Goal: Book appointment/travel/reservation

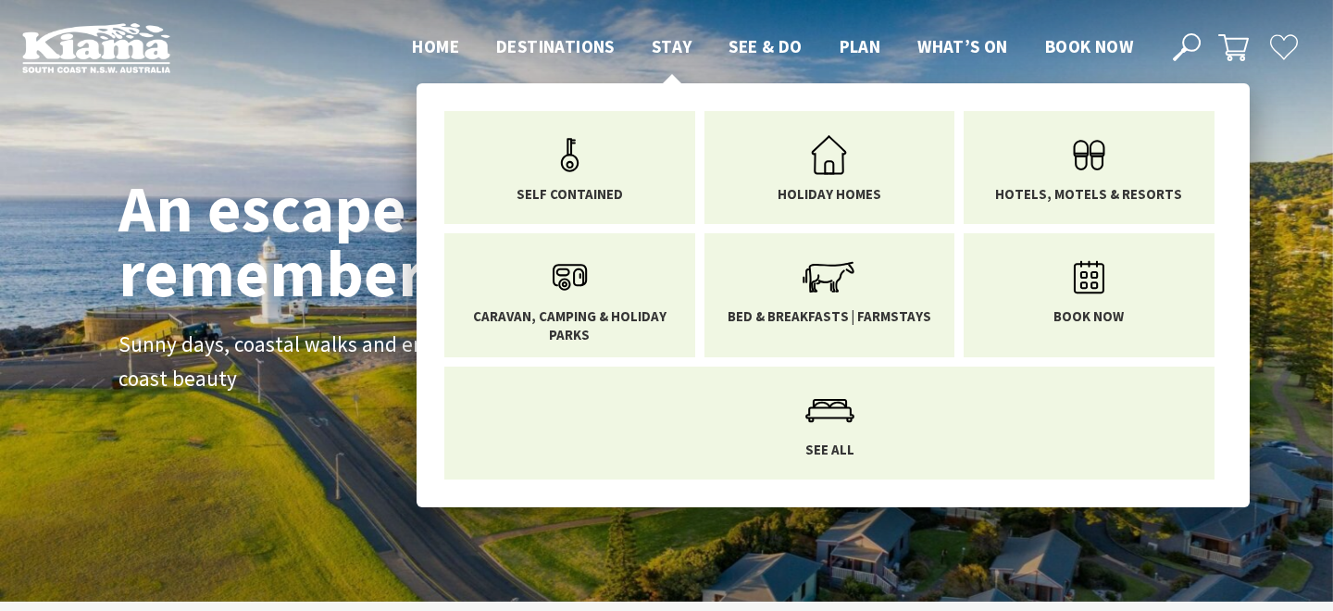
scroll to position [275, 1319]
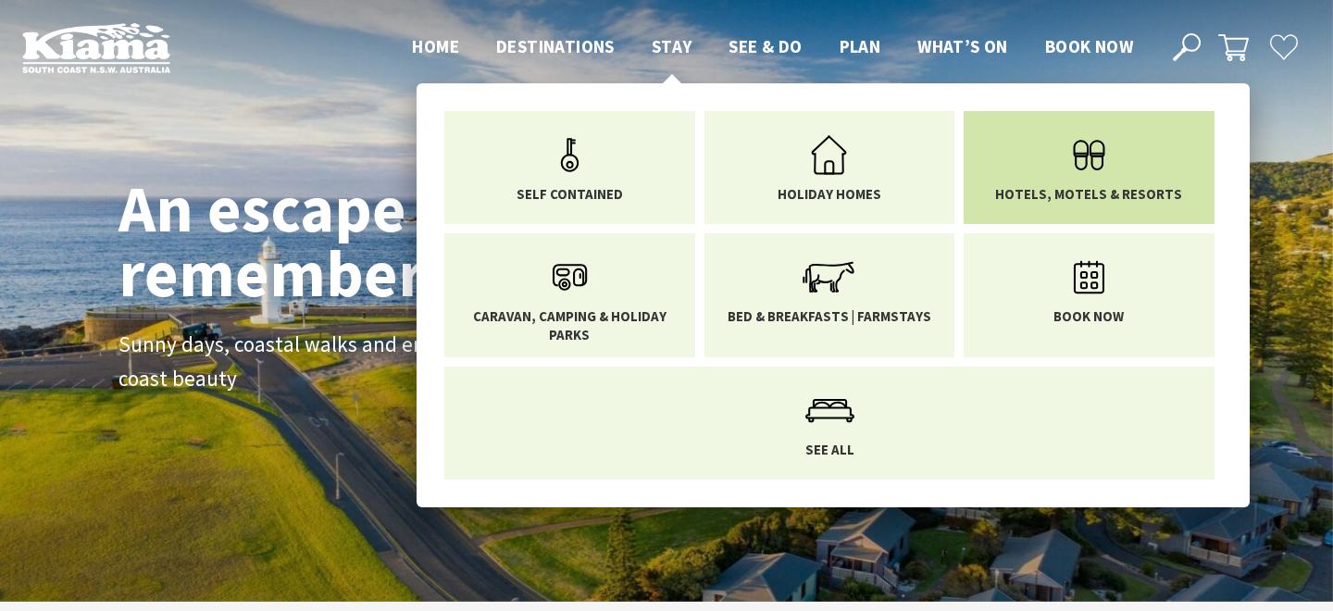
click at [1037, 180] on link "Hotels, Motels & Resorts" at bounding box center [1089, 164] width 223 height 78
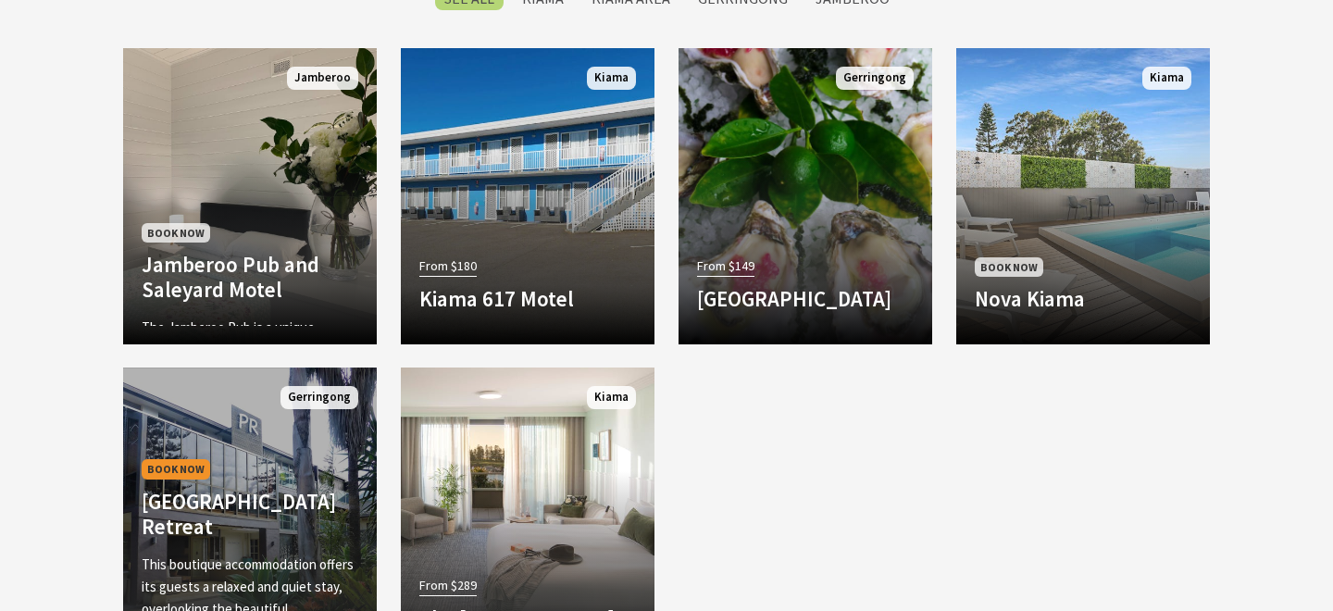
scroll to position [1526, 0]
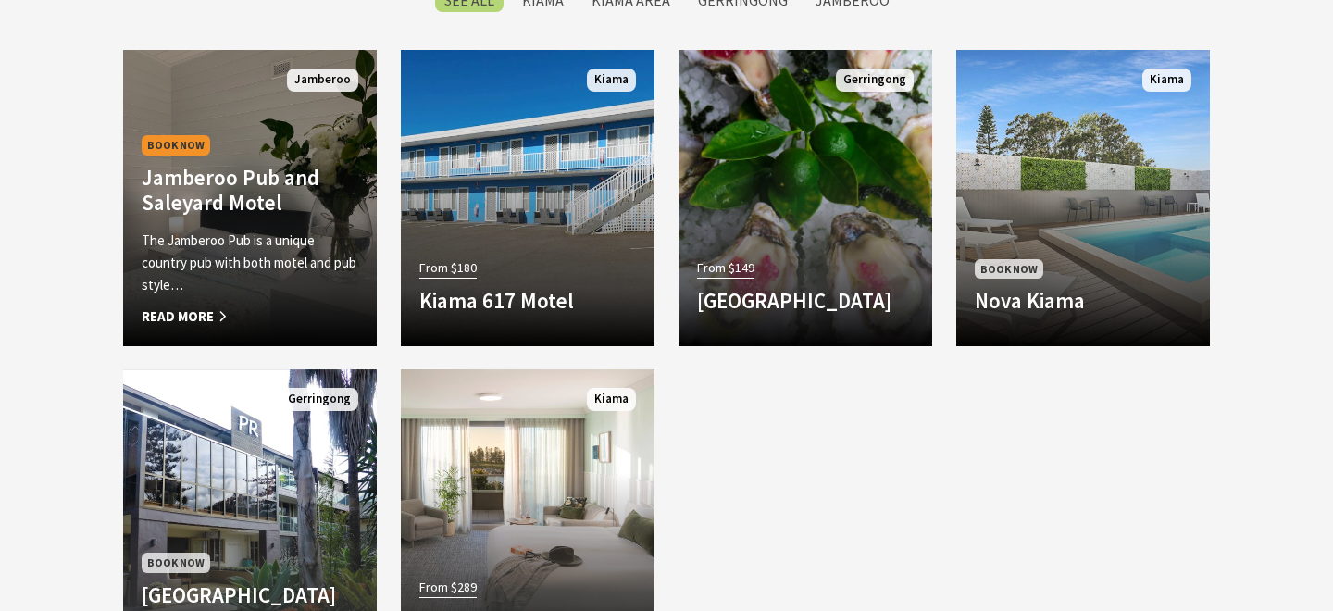
click at [312, 214] on h4 "Jamberoo Pub and Saleyard Motel" at bounding box center [250, 190] width 217 height 51
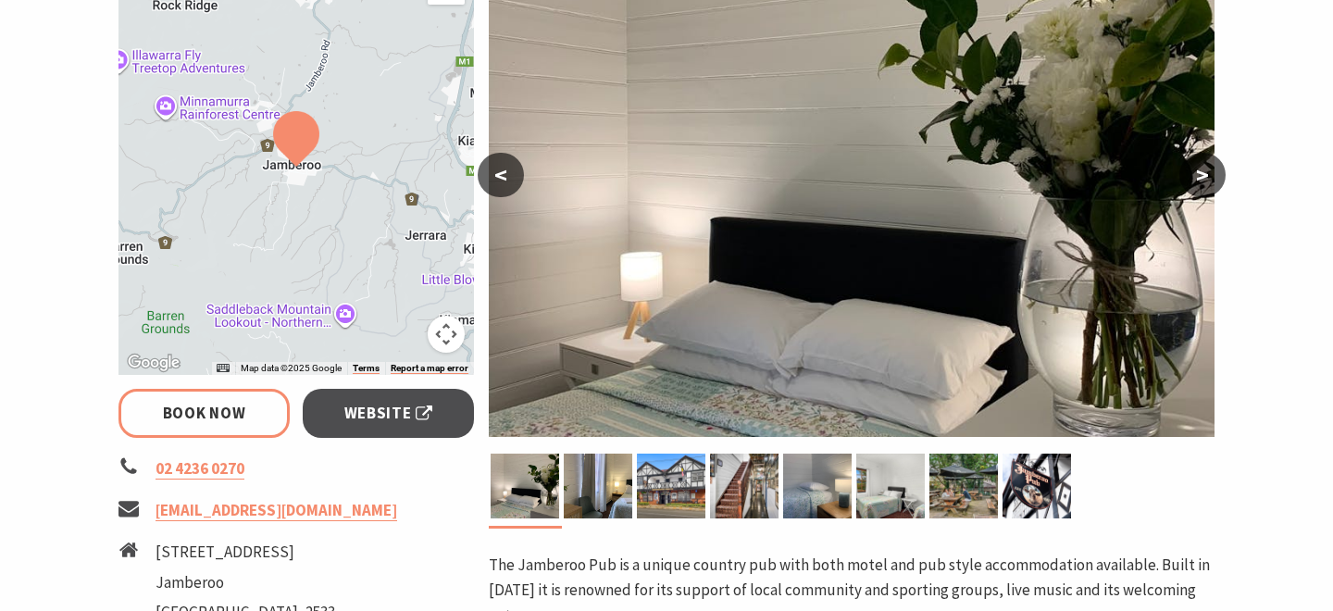
select select "3"
select select "2"
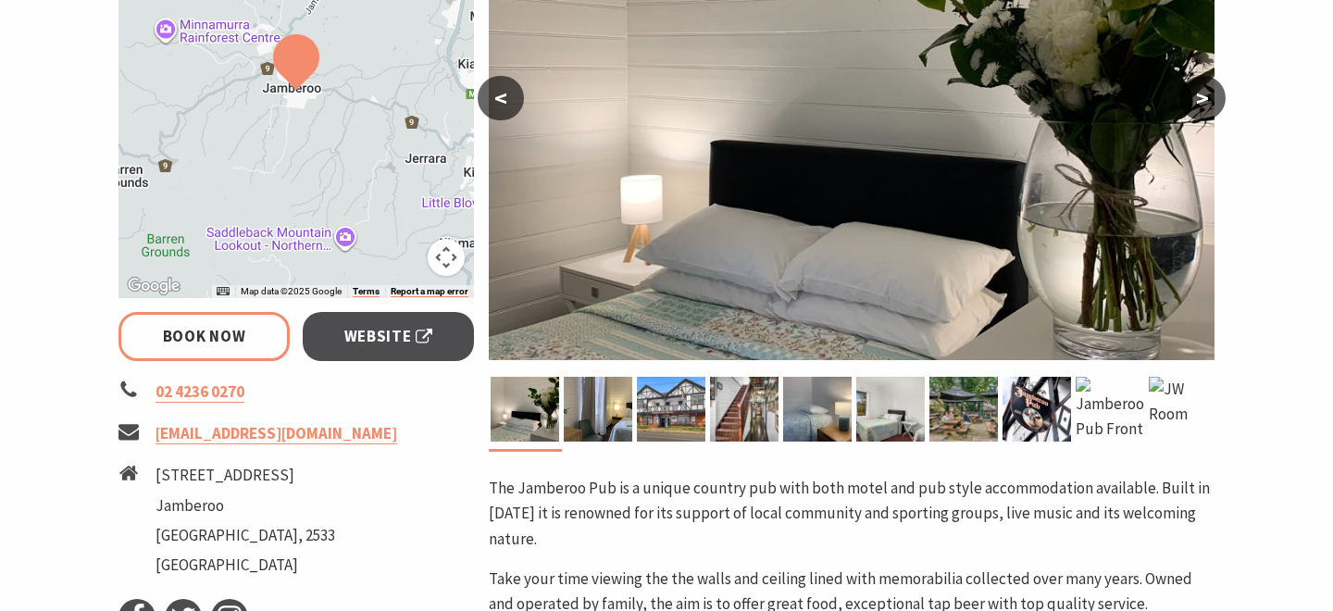
scroll to position [465, 0]
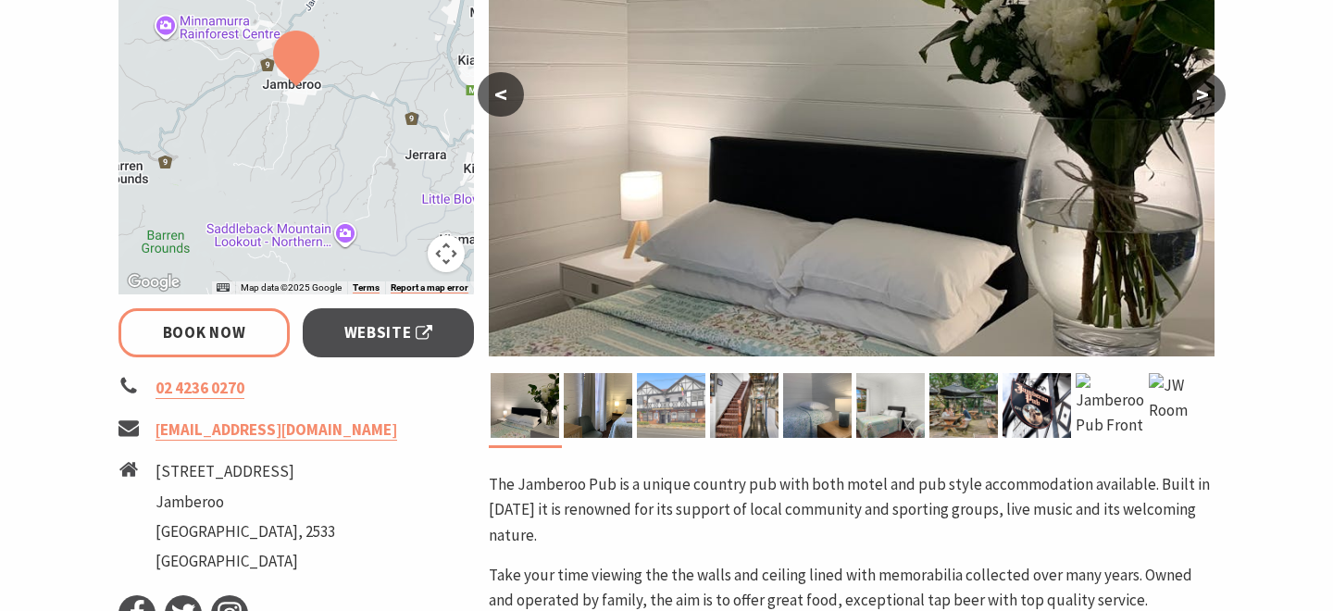
click at [675, 419] on img at bounding box center [671, 405] width 69 height 65
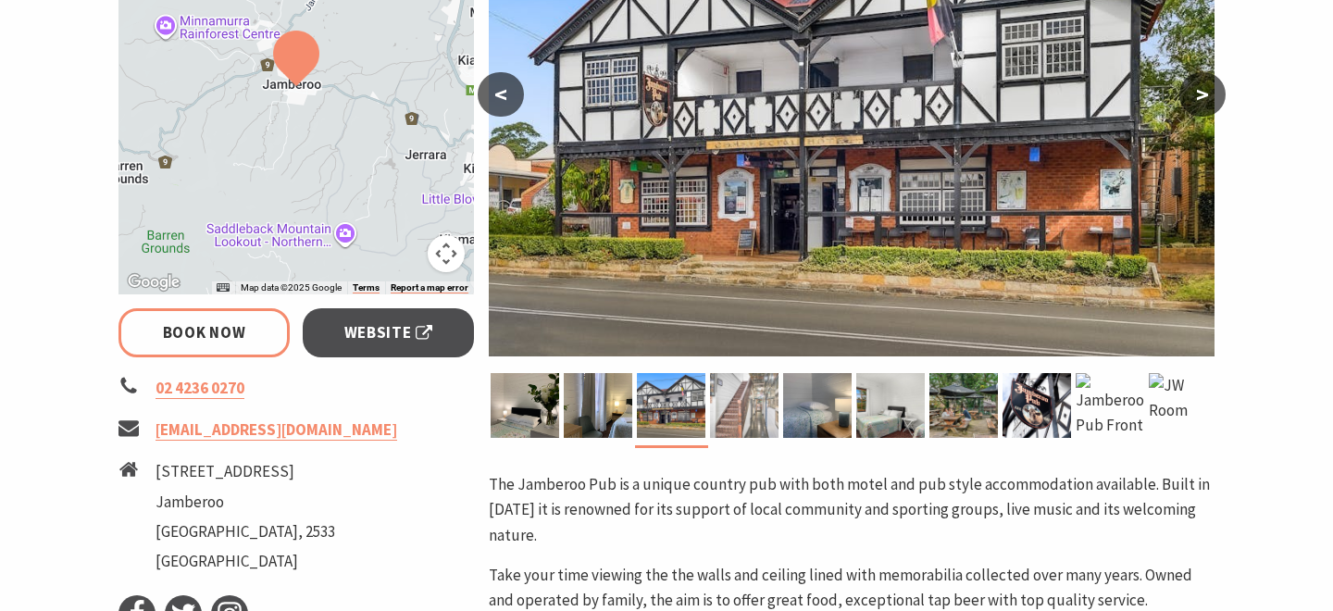
click at [741, 414] on img at bounding box center [744, 405] width 69 height 65
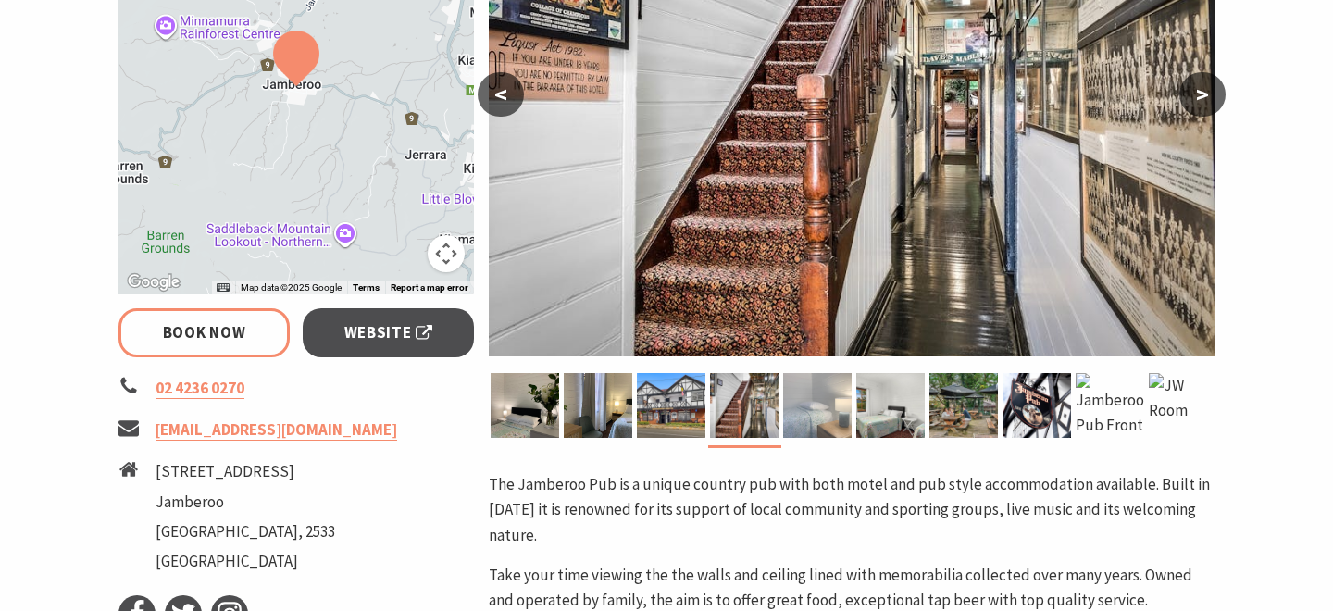
click at [790, 411] on img at bounding box center [817, 405] width 69 height 65
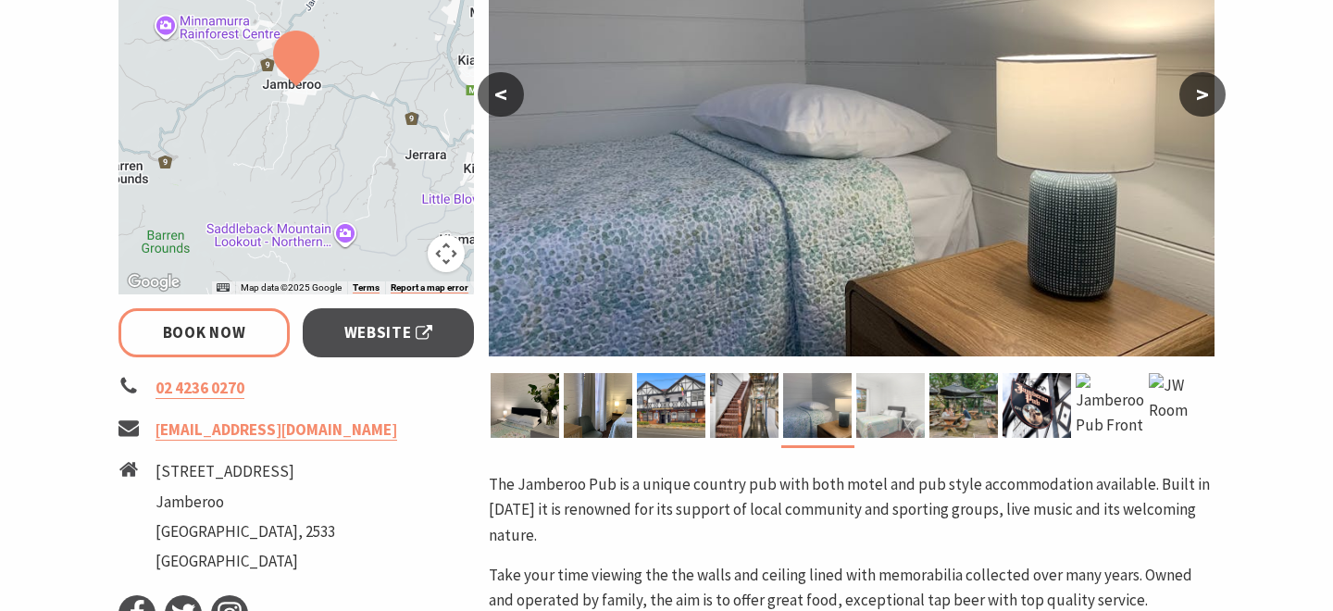
click at [916, 417] on img at bounding box center [890, 405] width 69 height 65
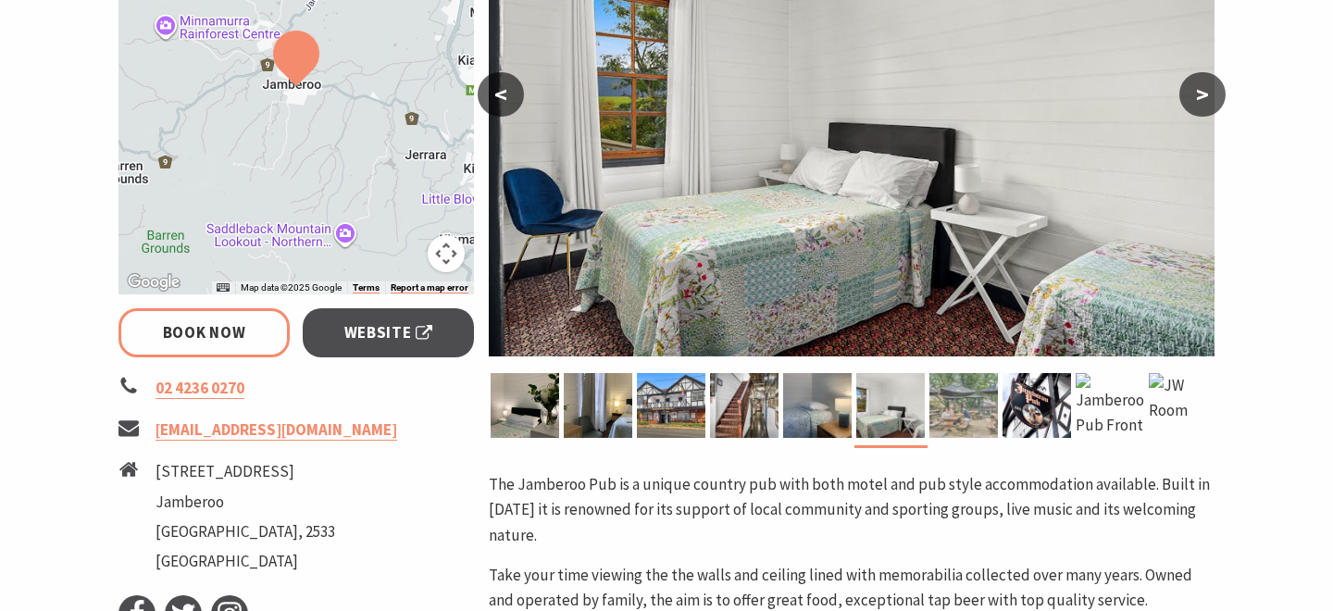
click at [953, 417] on img at bounding box center [963, 405] width 69 height 65
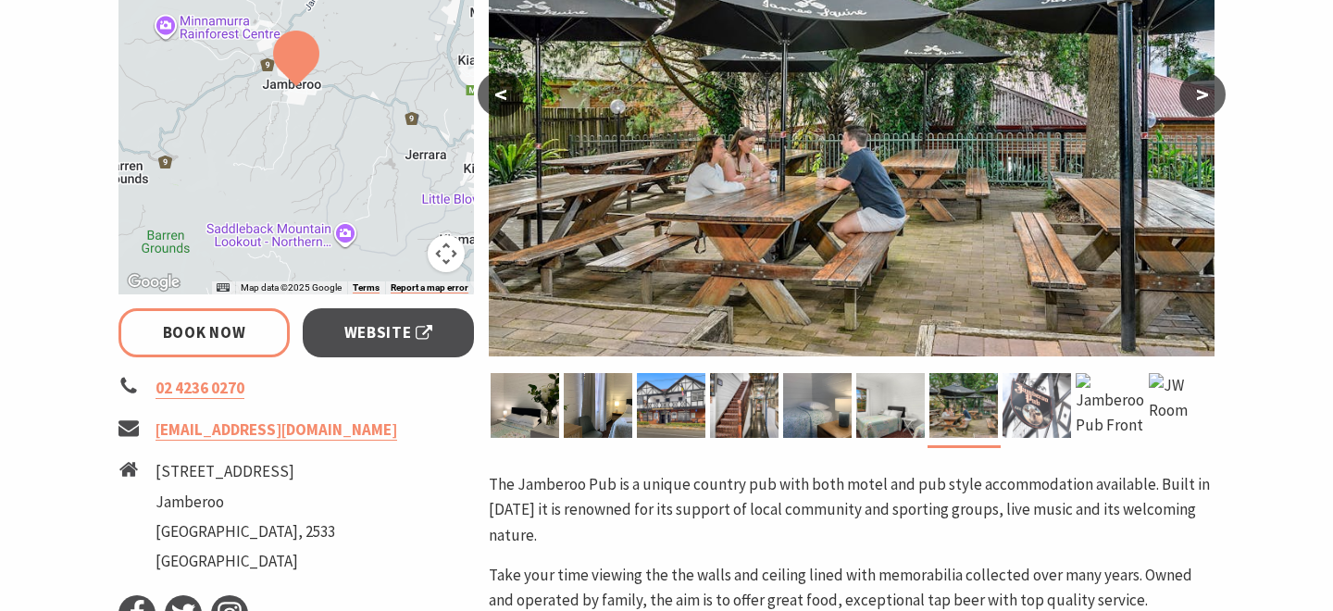
click at [1015, 424] on img at bounding box center [1037, 405] width 69 height 65
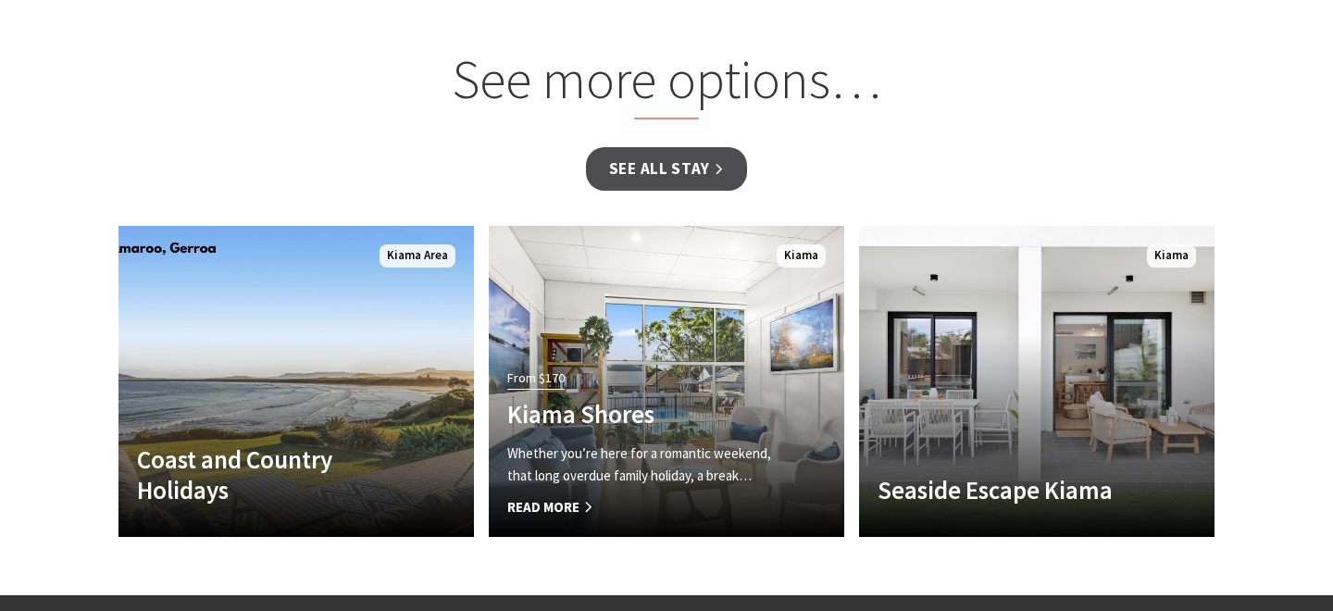
scroll to position [1874, 0]
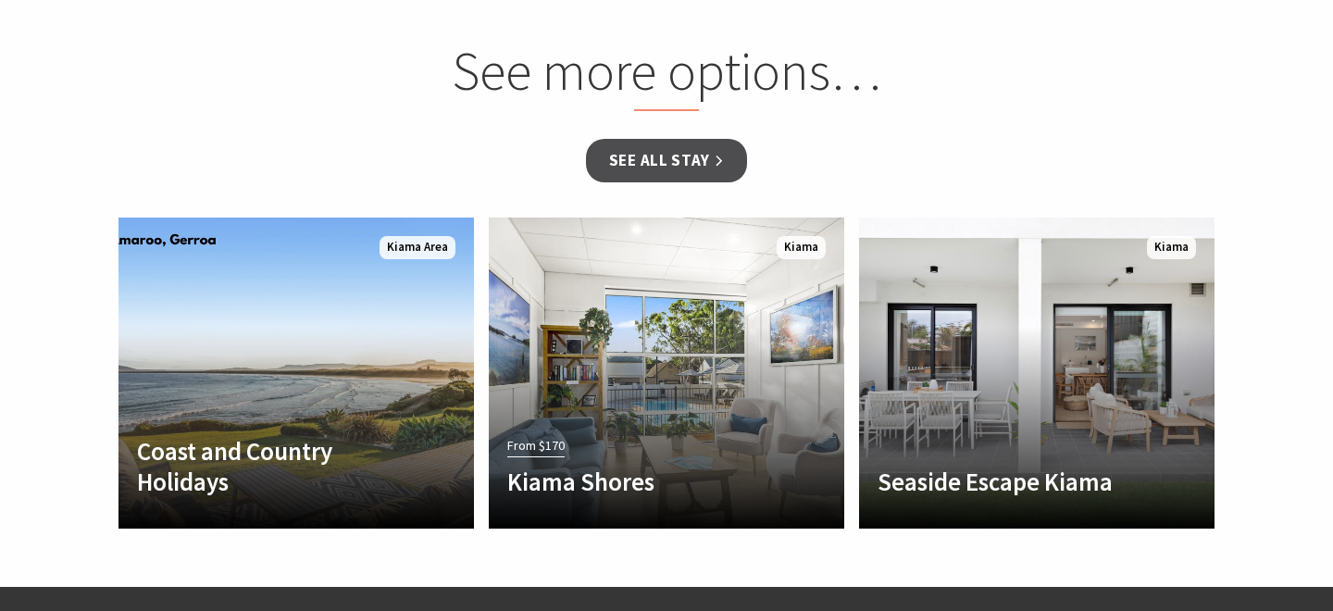
select select "3"
